Goal: Task Accomplishment & Management: Manage account settings

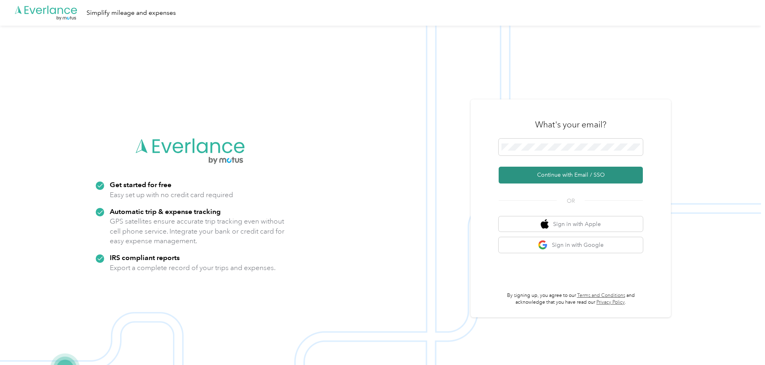
click at [582, 174] on button "Continue with Email / SSO" at bounding box center [570, 175] width 144 height 17
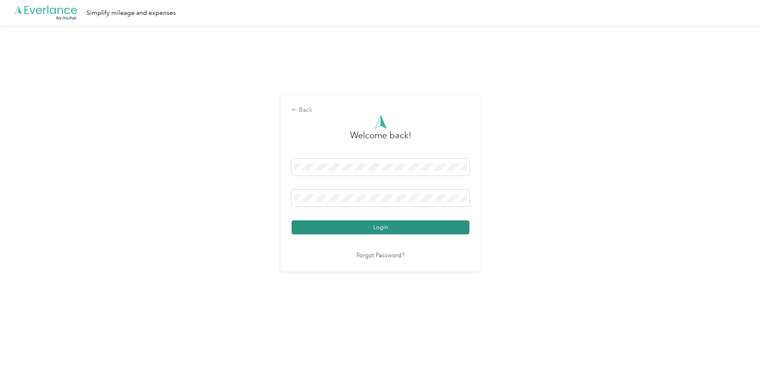
click at [364, 227] on button "Login" at bounding box center [380, 227] width 178 height 14
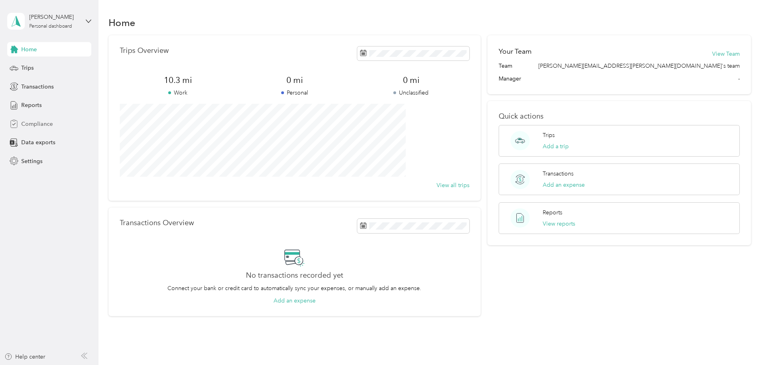
click at [48, 124] on span "Compliance" at bounding box center [37, 124] width 32 height 8
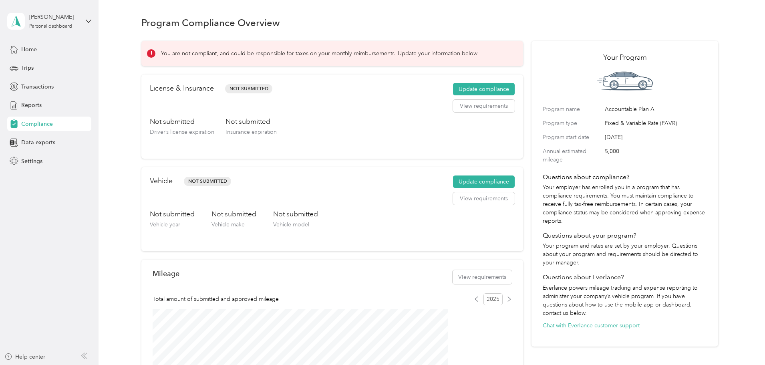
click at [143, 198] on div "You are not compliant, and could be responsible for taxes on your monthly reimb…" at bounding box center [429, 274] width 576 height 479
click at [152, 114] on div "You are not compliant, and could be responsible for taxes on your monthly reimb…" at bounding box center [429, 274] width 576 height 479
click at [32, 54] on div "Home" at bounding box center [49, 49] width 84 height 14
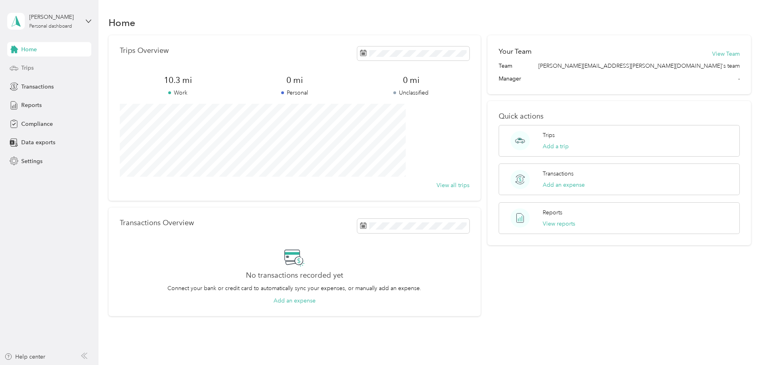
click at [19, 64] on div "Trips" at bounding box center [49, 68] width 84 height 14
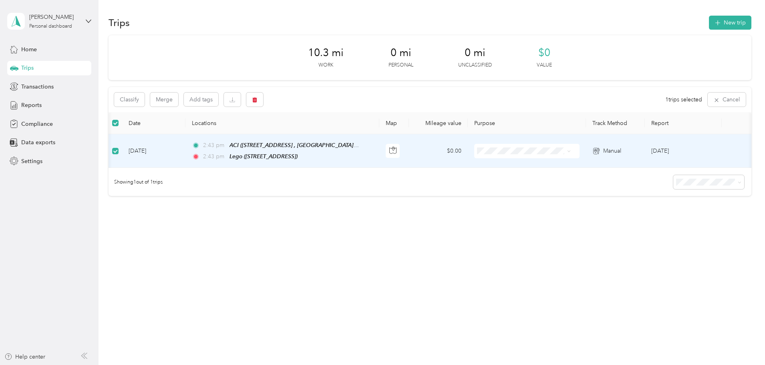
scroll to position [0, 12]
click at [263, 102] on button "button" at bounding box center [254, 99] width 17 height 14
click at [367, 135] on button "Yes" at bounding box center [368, 133] width 16 height 13
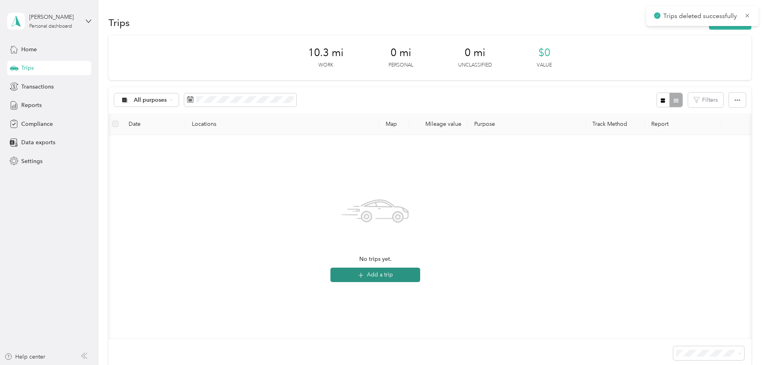
click at [420, 273] on button "Add a trip" at bounding box center [375, 274] width 90 height 14
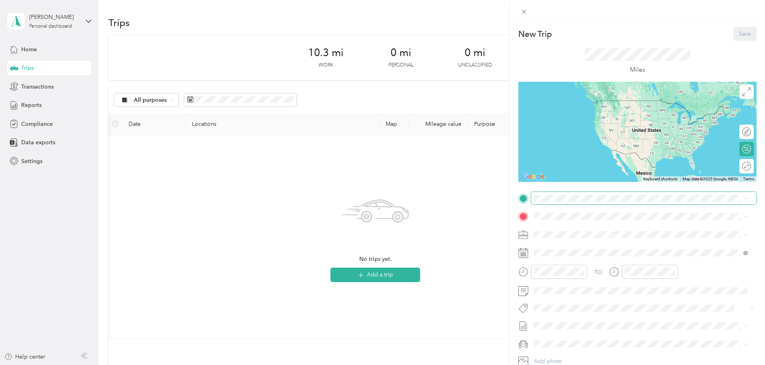
click at [544, 201] on span at bounding box center [643, 198] width 225 height 13
click at [569, 229] on span "[STREET_ADDRESS][US_STATE]" at bounding box center [589, 226] width 80 height 7
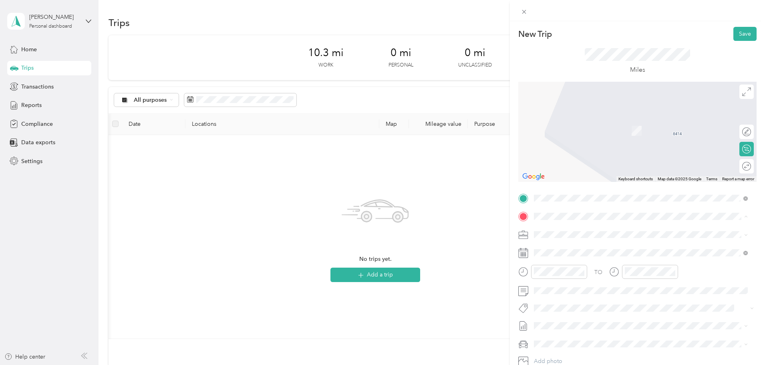
click at [578, 286] on div "Lego [STREET_ADDRESS]" at bounding box center [574, 277] width 51 height 17
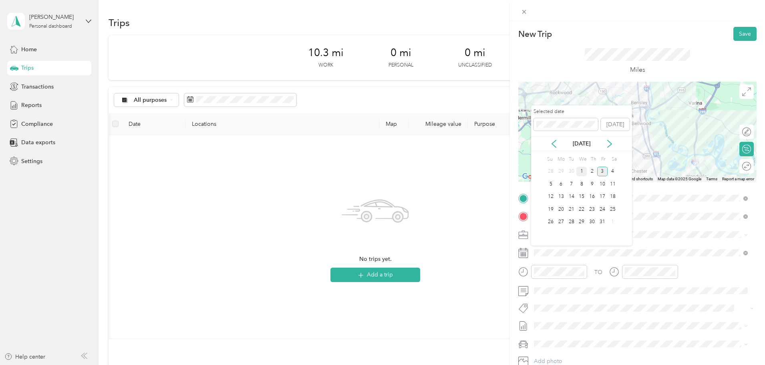
click at [580, 168] on div "1" at bounding box center [581, 172] width 10 height 10
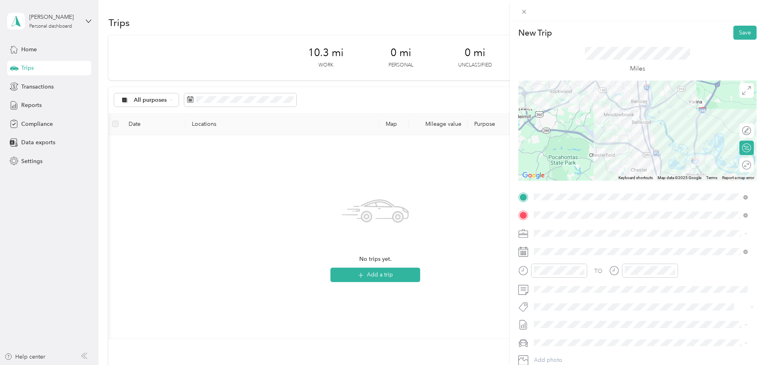
scroll to position [0, 0]
click at [739, 32] on button "Save" at bounding box center [744, 34] width 23 height 14
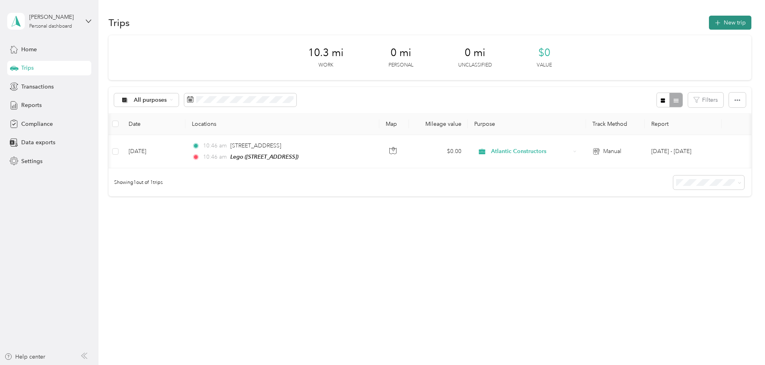
click at [709, 23] on button "New trip" at bounding box center [730, 23] width 42 height 14
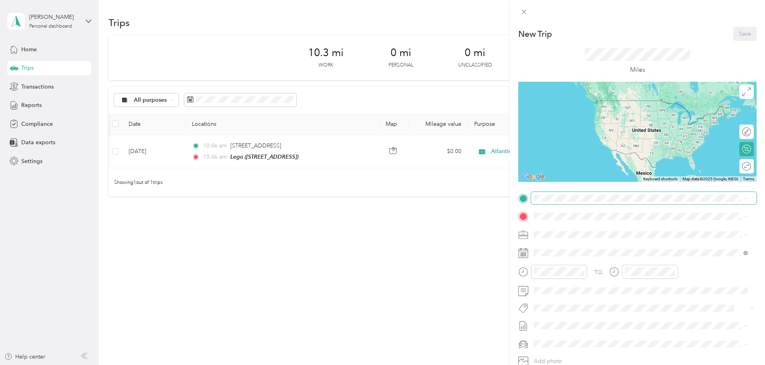
click at [566, 202] on span at bounding box center [643, 198] width 225 height 13
click at [591, 267] on span "[STREET_ADDRESS]" at bounding box center [574, 264] width 51 height 7
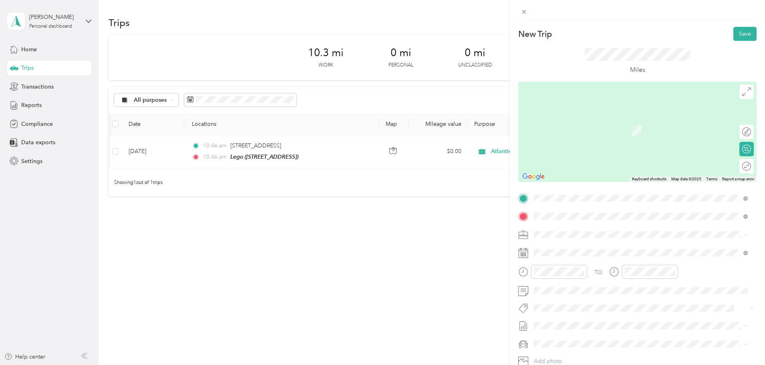
click at [569, 244] on span "[STREET_ADDRESS][US_STATE]" at bounding box center [589, 244] width 80 height 7
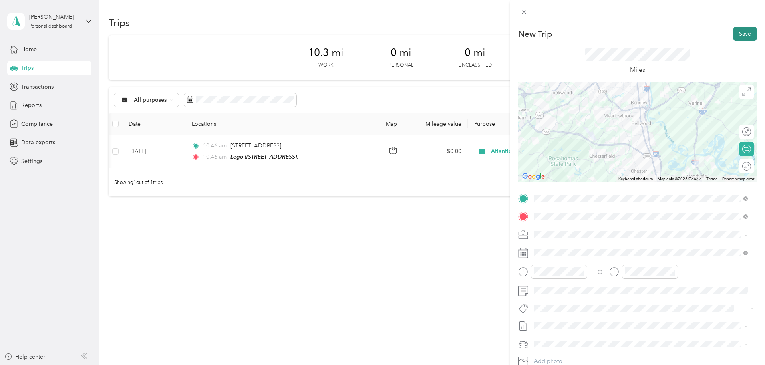
click at [739, 34] on button "Save" at bounding box center [744, 34] width 23 height 14
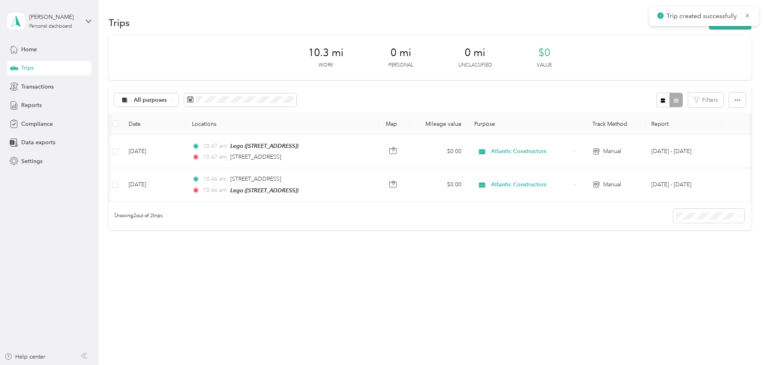
click at [387, 250] on div "10.3 mi Work 0 mi Personal 0 mi Unclassified $0 Value All purposes Filters Date…" at bounding box center [429, 146] width 643 height 223
click at [709, 29] on button "New trip" at bounding box center [730, 23] width 42 height 14
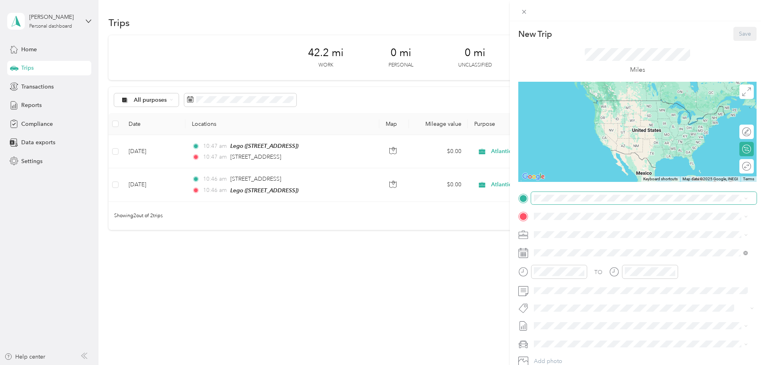
click at [558, 203] on span at bounding box center [643, 198] width 225 height 13
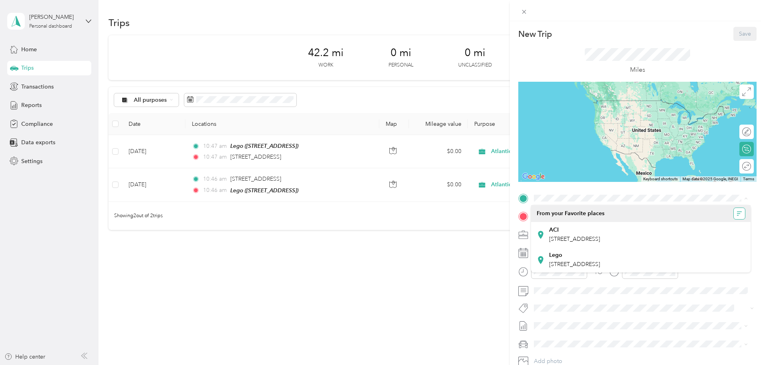
click at [742, 212] on button "button" at bounding box center [738, 213] width 11 height 11
click at [739, 212] on icon "button" at bounding box center [739, 214] width 6 height 6
click at [18, 49] on div "New Trip Save This trip cannot be edited because it is either under review, app…" at bounding box center [382, 182] width 765 height 365
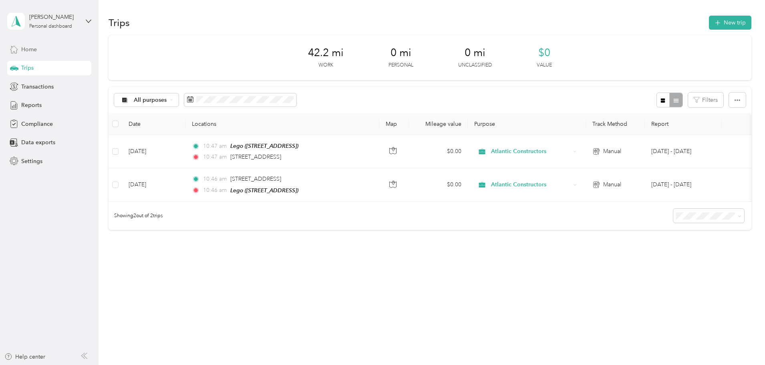
click at [27, 49] on span "Home" at bounding box center [29, 49] width 16 height 8
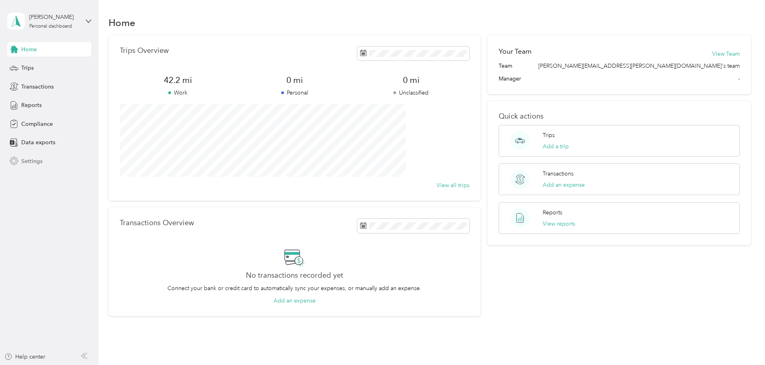
click at [34, 159] on span "Settings" at bounding box center [31, 161] width 21 height 8
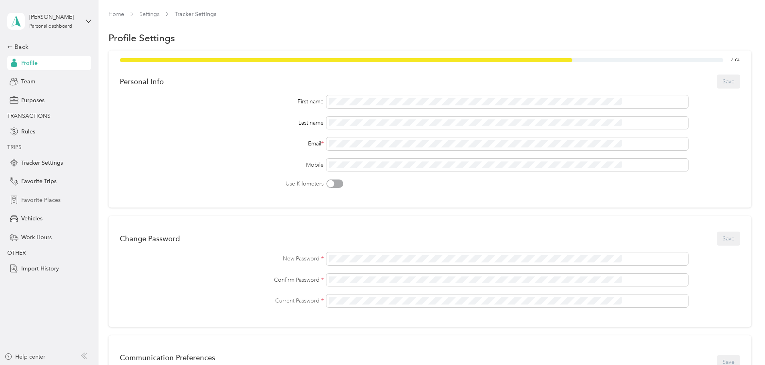
click at [51, 200] on span "Favorite Places" at bounding box center [40, 200] width 39 height 8
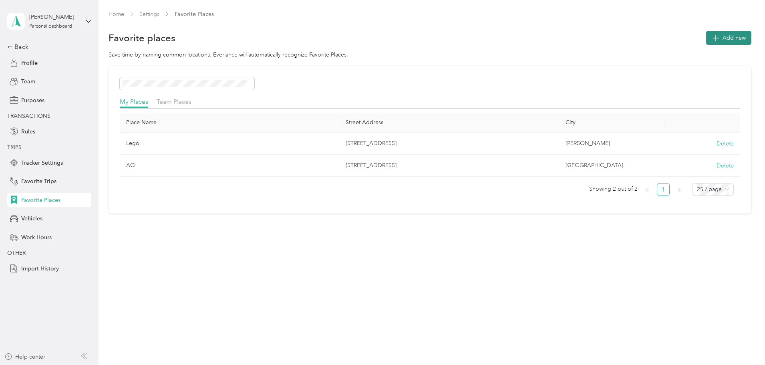
click at [706, 40] on button "Add new" at bounding box center [728, 38] width 45 height 14
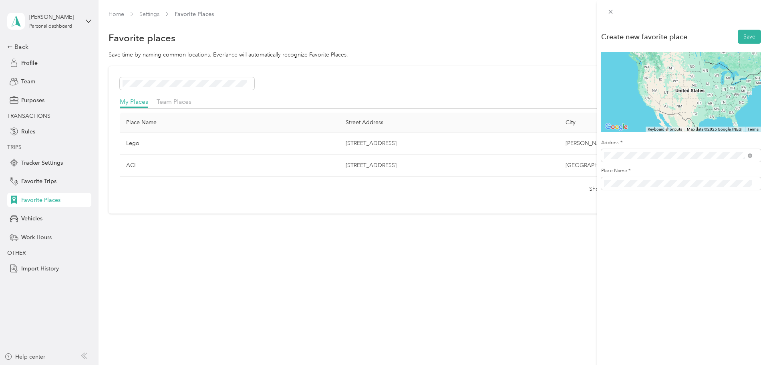
click at [640, 188] on span "[STREET_ADDRESS][US_STATE]" at bounding box center [659, 184] width 80 height 7
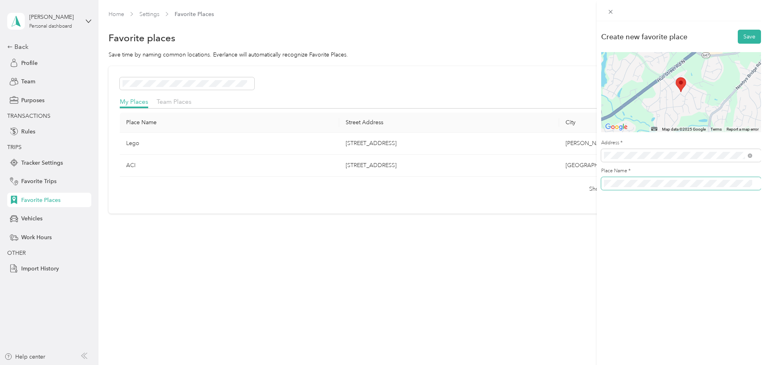
click at [587, 170] on div "Create new favorite place Save ← Move left → Move right ↑ Move up ↓ Move down +…" at bounding box center [382, 182] width 765 height 365
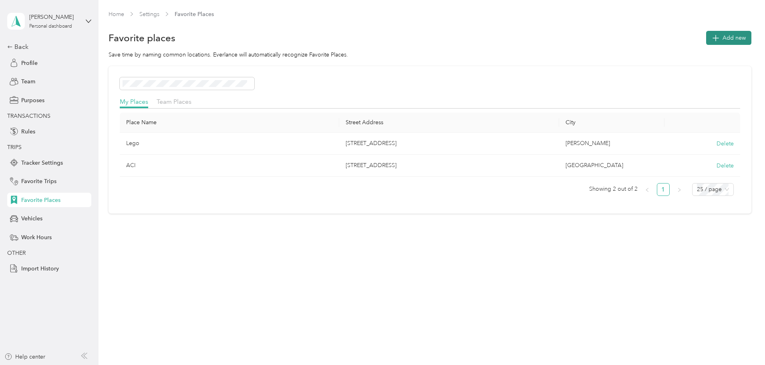
click at [722, 35] on span "Add new" at bounding box center [733, 38] width 23 height 8
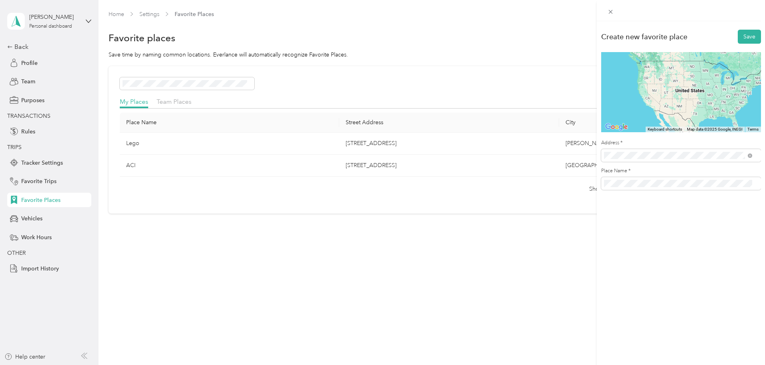
click at [645, 180] on div "[STREET_ADDRESS][US_STATE]" at bounding box center [677, 184] width 143 height 11
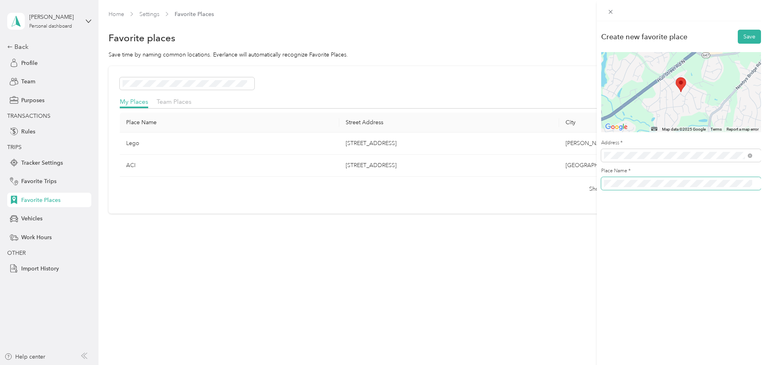
click at [602, 174] on div "Place Name *" at bounding box center [681, 178] width 160 height 22
click at [647, 215] on div "Create new favorite place Save ← Move left → Move right ↑ Move up ↓ Move down +…" at bounding box center [680, 203] width 168 height 365
click at [739, 39] on button "Save" at bounding box center [748, 37] width 23 height 14
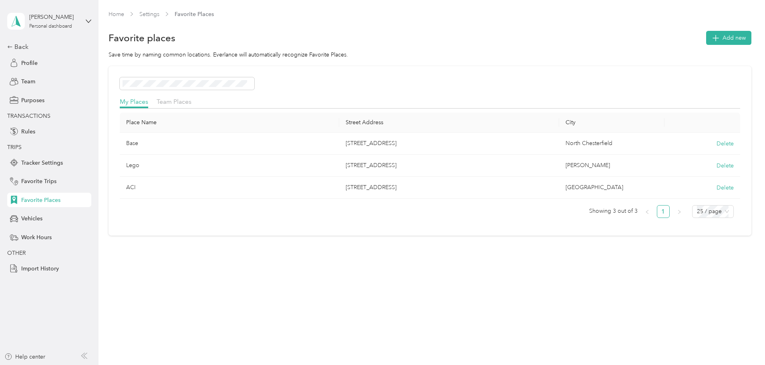
click at [18, 52] on div "Back Profile Team Purposes TRANSACTIONS Rules TRIPS Tracker Settings Favorite T…" at bounding box center [49, 158] width 84 height 233
click at [26, 50] on div "Back" at bounding box center [47, 47] width 80 height 10
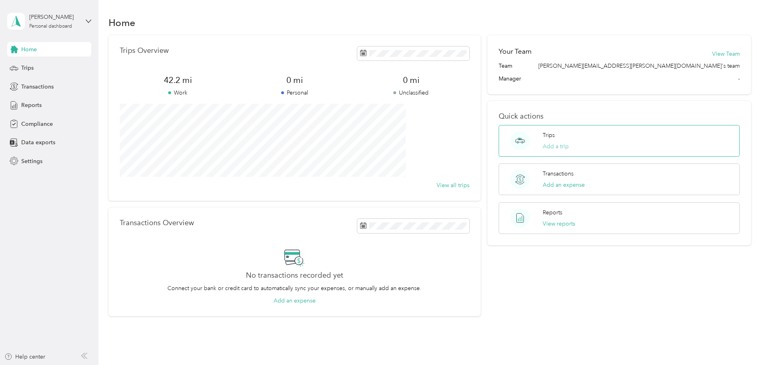
click at [542, 147] on button "Add a trip" at bounding box center [555, 146] width 26 height 8
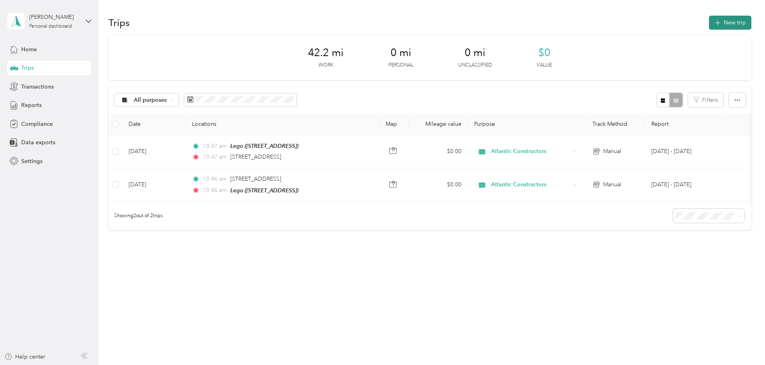
click at [709, 22] on button "New trip" at bounding box center [730, 23] width 42 height 14
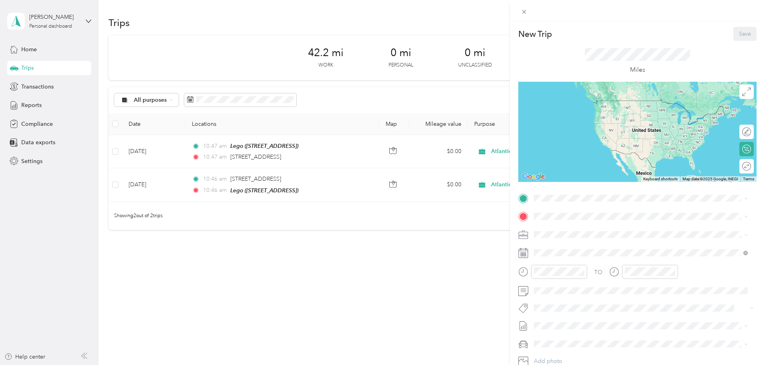
click at [584, 241] on div "Base [STREET_ADDRESS][US_STATE]" at bounding box center [589, 234] width 80 height 17
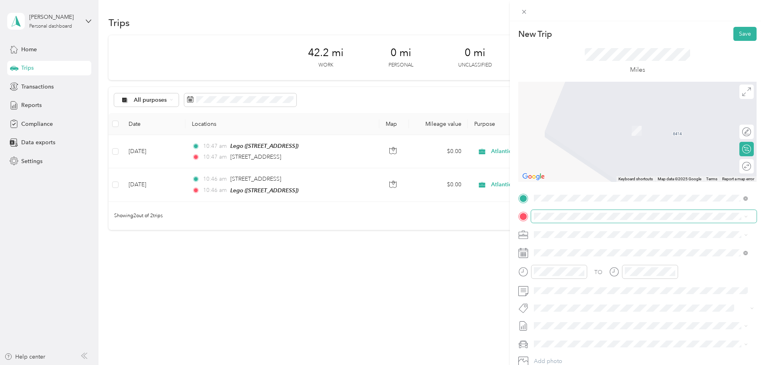
click at [580, 222] on span at bounding box center [643, 216] width 225 height 13
click at [587, 311] on span "[STREET_ADDRESS]" at bounding box center [574, 307] width 51 height 7
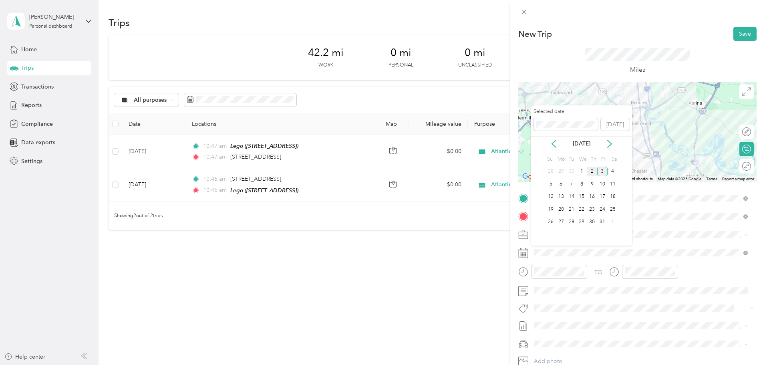
click at [595, 173] on div "2" at bounding box center [591, 172] width 10 height 10
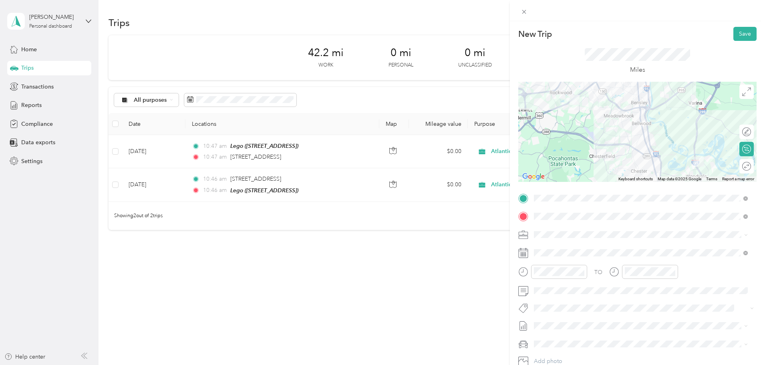
click at [380, 275] on div "New Trip Save This trip cannot be edited because it is either under review, app…" at bounding box center [382, 182] width 765 height 365
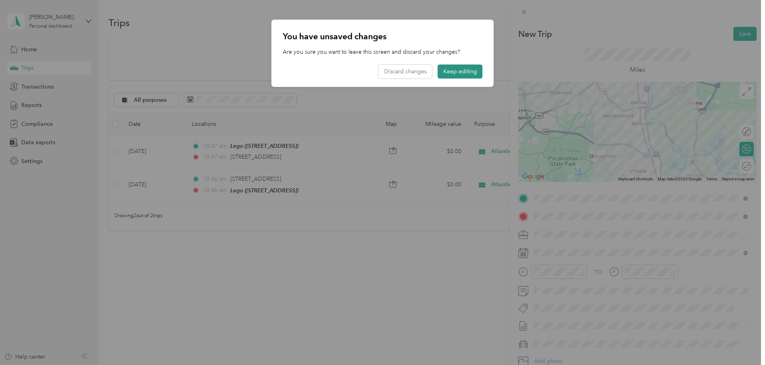
click at [461, 74] on button "Keep editing" at bounding box center [460, 71] width 45 height 14
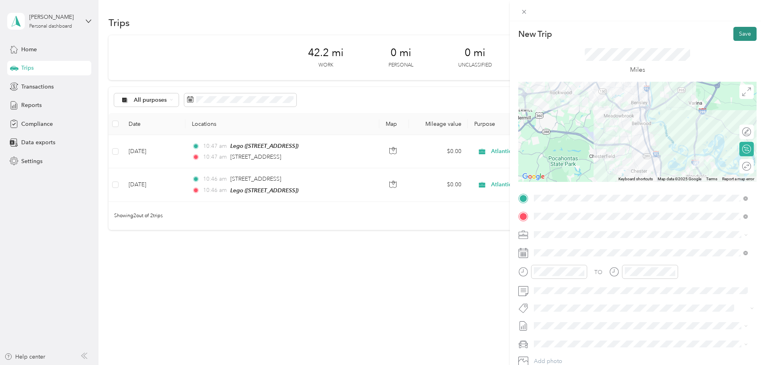
click at [733, 35] on button "Save" at bounding box center [744, 34] width 23 height 14
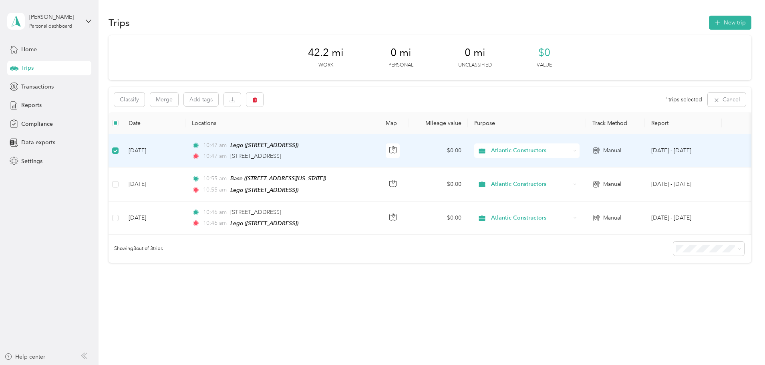
click at [185, 150] on td "[DATE]" at bounding box center [153, 150] width 63 height 33
click at [185, 148] on td "[DATE]" at bounding box center [153, 150] width 63 height 33
click at [263, 103] on button "button" at bounding box center [254, 99] width 17 height 14
click at [366, 135] on button "Yes" at bounding box center [368, 133] width 16 height 13
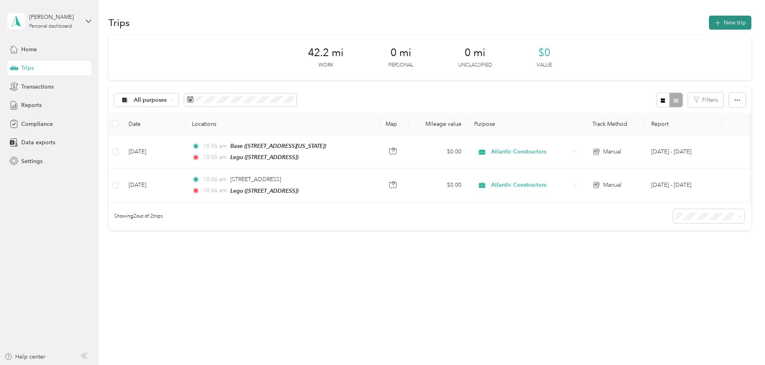
click at [709, 21] on button "New trip" at bounding box center [730, 23] width 42 height 14
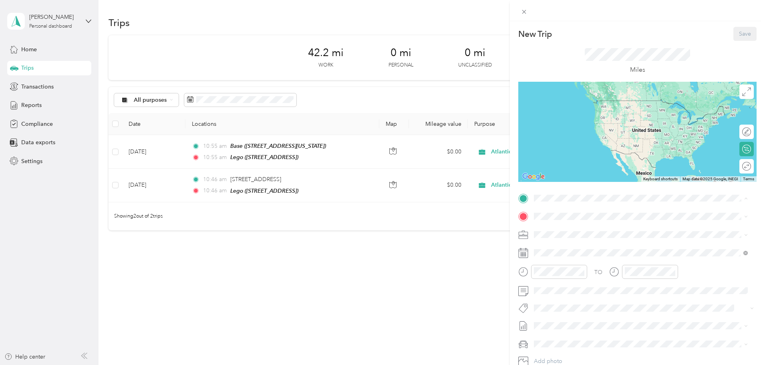
click at [573, 243] on div "Lego [STREET_ADDRESS]" at bounding box center [574, 234] width 51 height 17
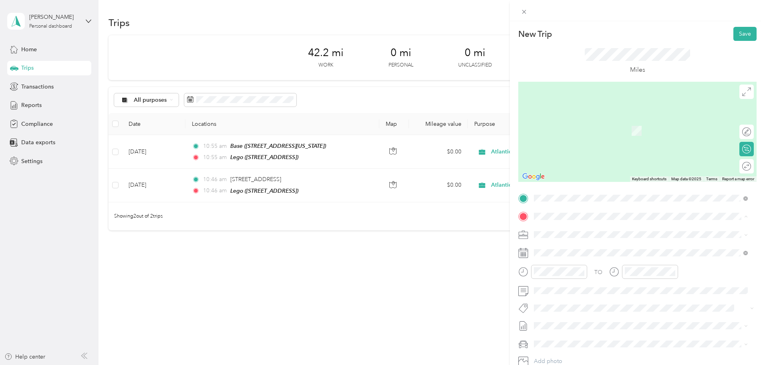
click at [578, 302] on div "Base" at bounding box center [589, 298] width 80 height 7
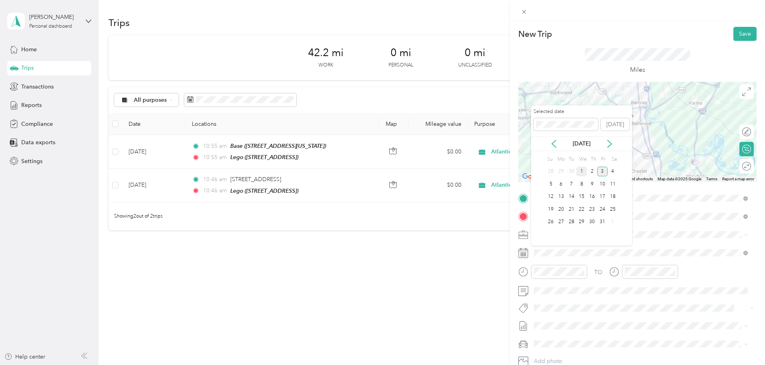
click at [582, 173] on div "1" at bounding box center [581, 172] width 10 height 10
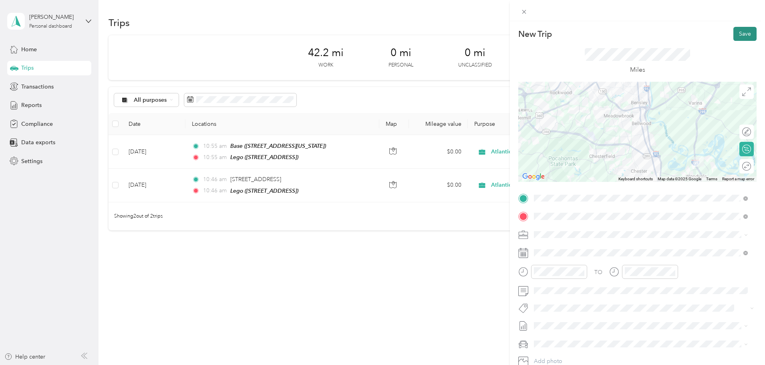
click at [743, 39] on button "Save" at bounding box center [744, 34] width 23 height 14
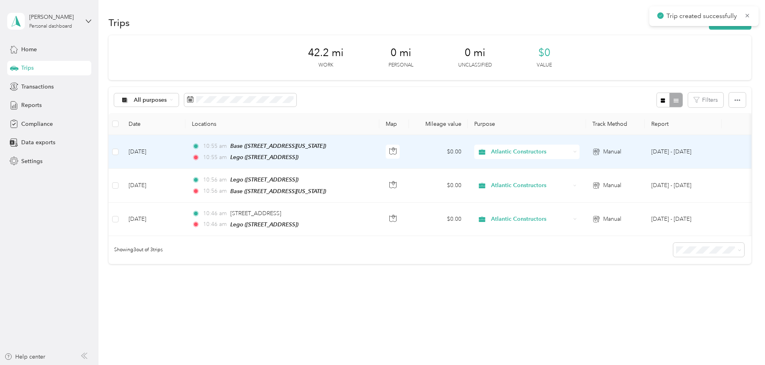
click at [185, 155] on td "[DATE]" at bounding box center [153, 152] width 63 height 34
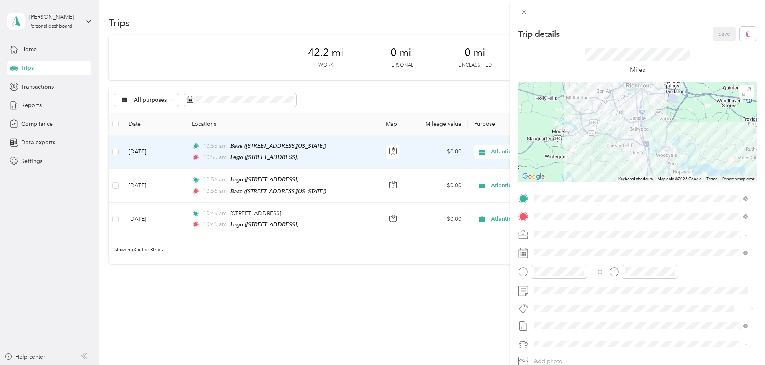
click at [360, 304] on div "Trip details Save This trip cannot be edited because it is either under review,…" at bounding box center [382, 182] width 765 height 365
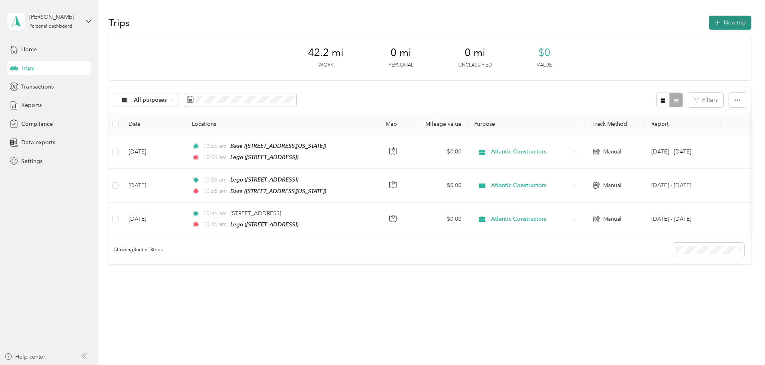
click at [709, 26] on button "New trip" at bounding box center [730, 23] width 42 height 14
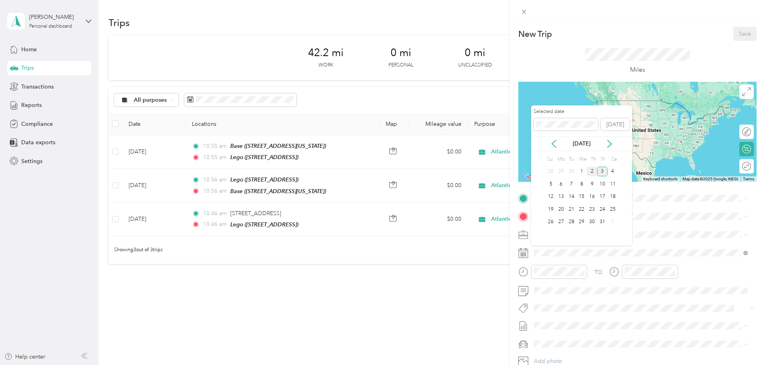
click at [591, 174] on div "2" at bounding box center [591, 172] width 10 height 10
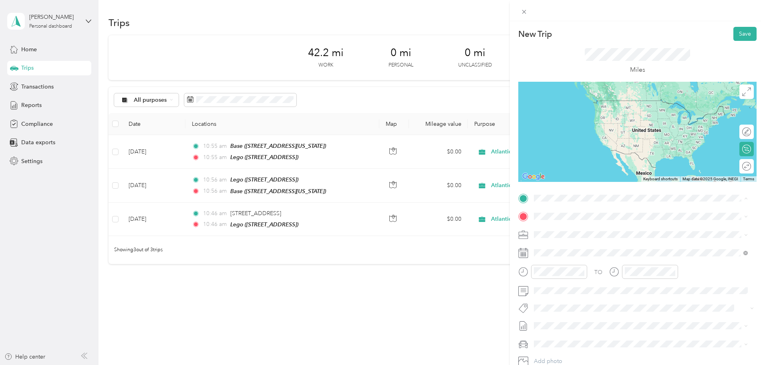
click at [565, 240] on div "Lego [STREET_ADDRESS]" at bounding box center [574, 234] width 51 height 17
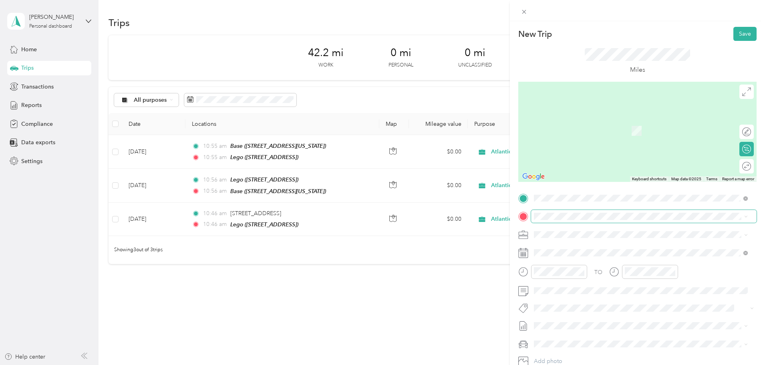
click at [576, 211] on span at bounding box center [643, 216] width 225 height 13
click at [576, 302] on div "Base" at bounding box center [589, 298] width 80 height 7
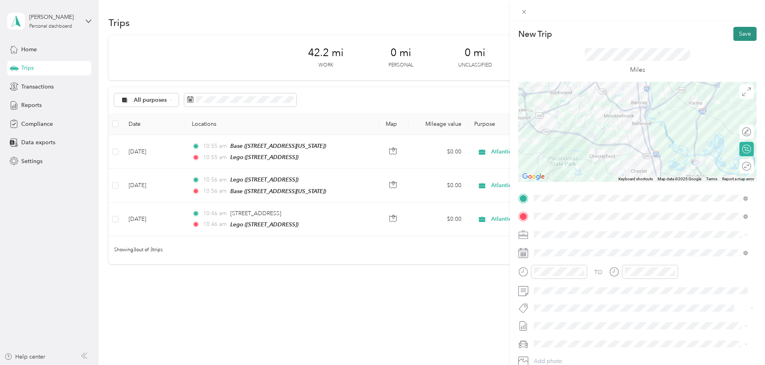
click at [741, 29] on button "Save" at bounding box center [744, 34] width 23 height 14
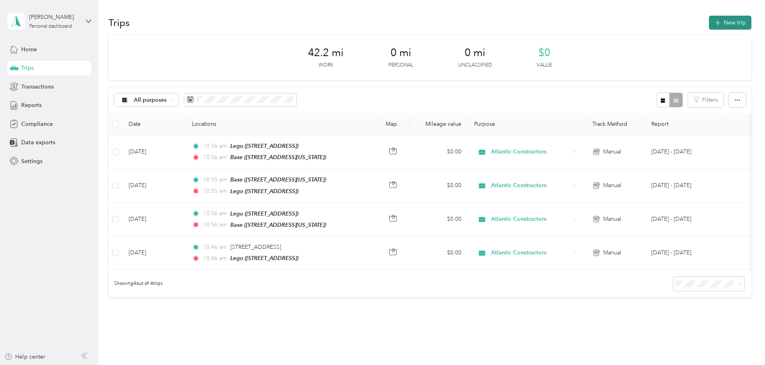
click at [709, 21] on button "New trip" at bounding box center [730, 23] width 42 height 14
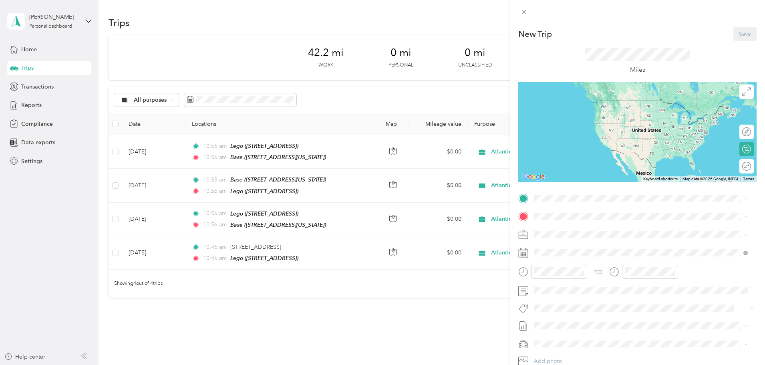
click at [570, 293] on span "[STREET_ADDRESS][US_STATE]" at bounding box center [589, 289] width 80 height 7
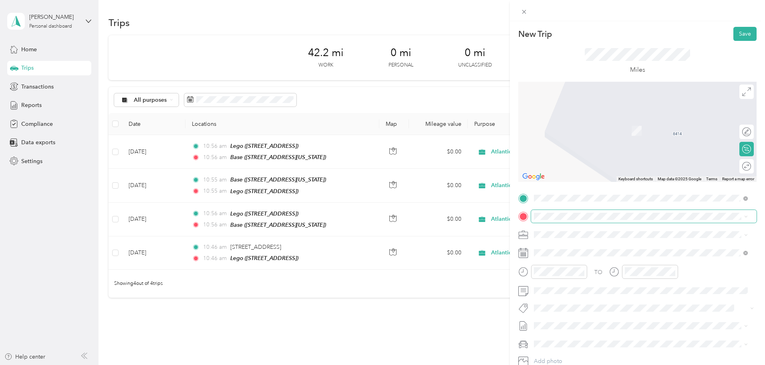
click at [578, 211] on span at bounding box center [643, 216] width 225 height 13
click at [572, 254] on span "[STREET_ADDRESS]" at bounding box center [574, 256] width 51 height 7
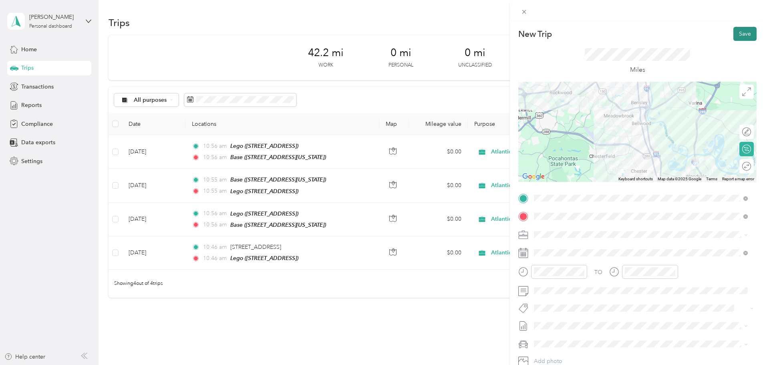
click at [735, 32] on button "Save" at bounding box center [744, 34] width 23 height 14
